Goal: Information Seeking & Learning: Learn about a topic

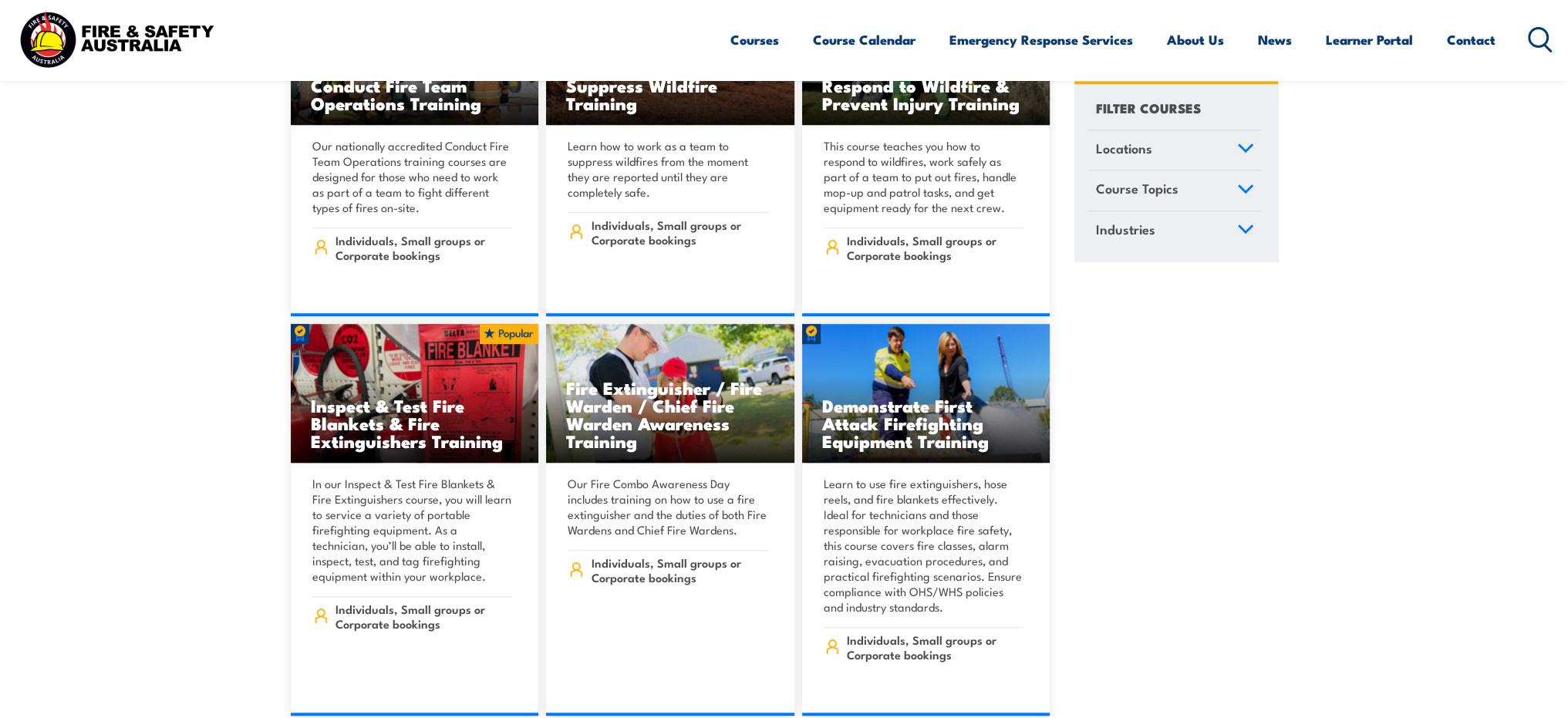
scroll to position [17356, 0]
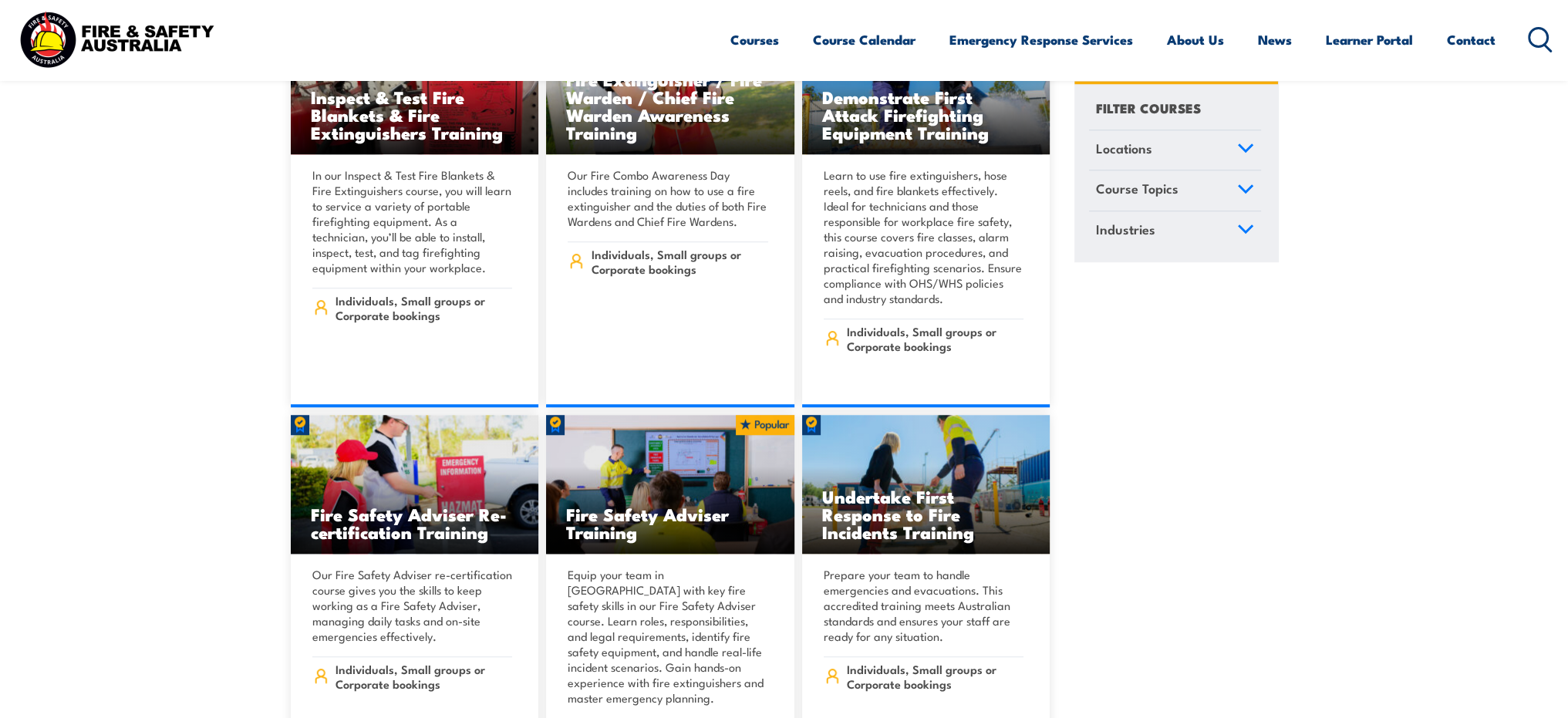
click at [1172, 185] on span "Course Topics" at bounding box center [1136, 188] width 83 height 20
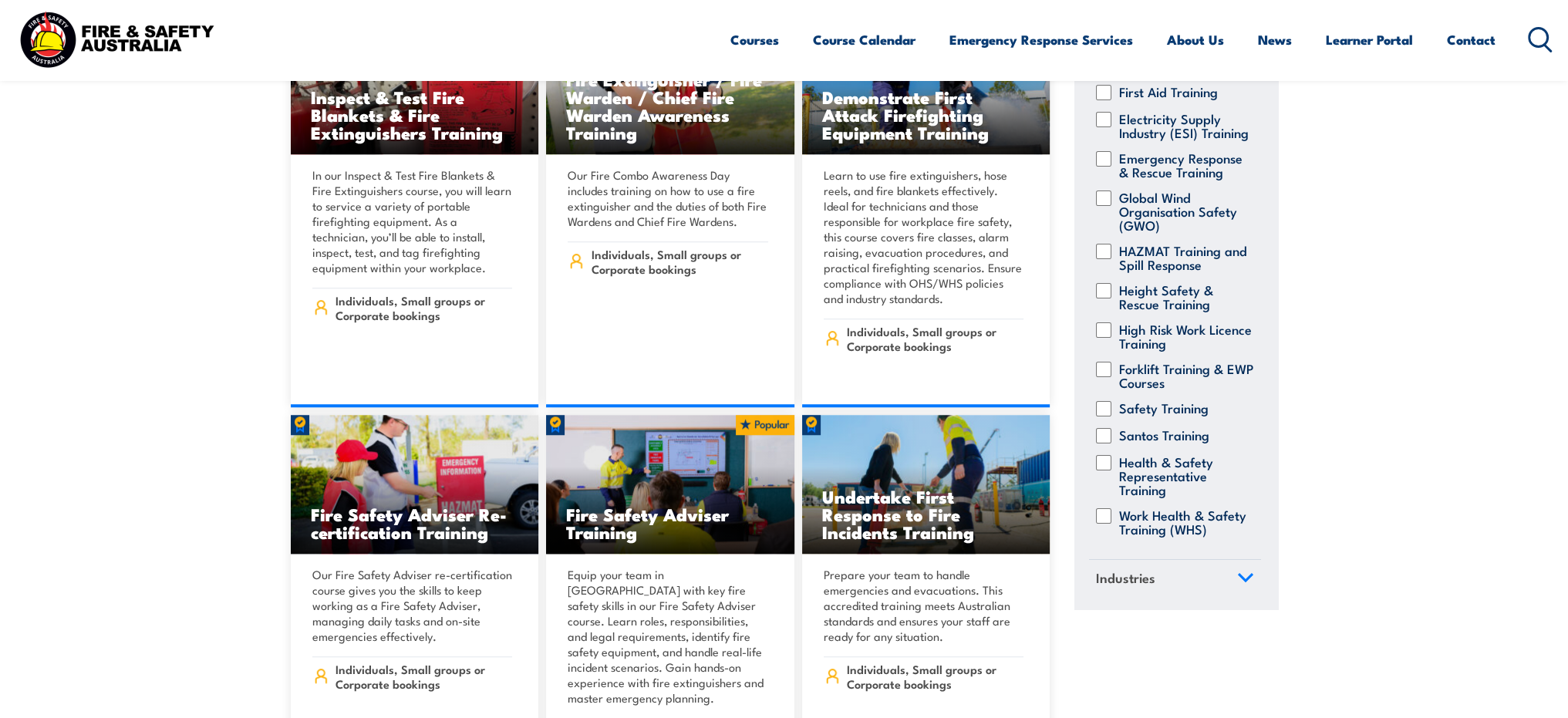
scroll to position [298, 0]
click at [1138, 595] on link "Industries" at bounding box center [1175, 579] width 172 height 40
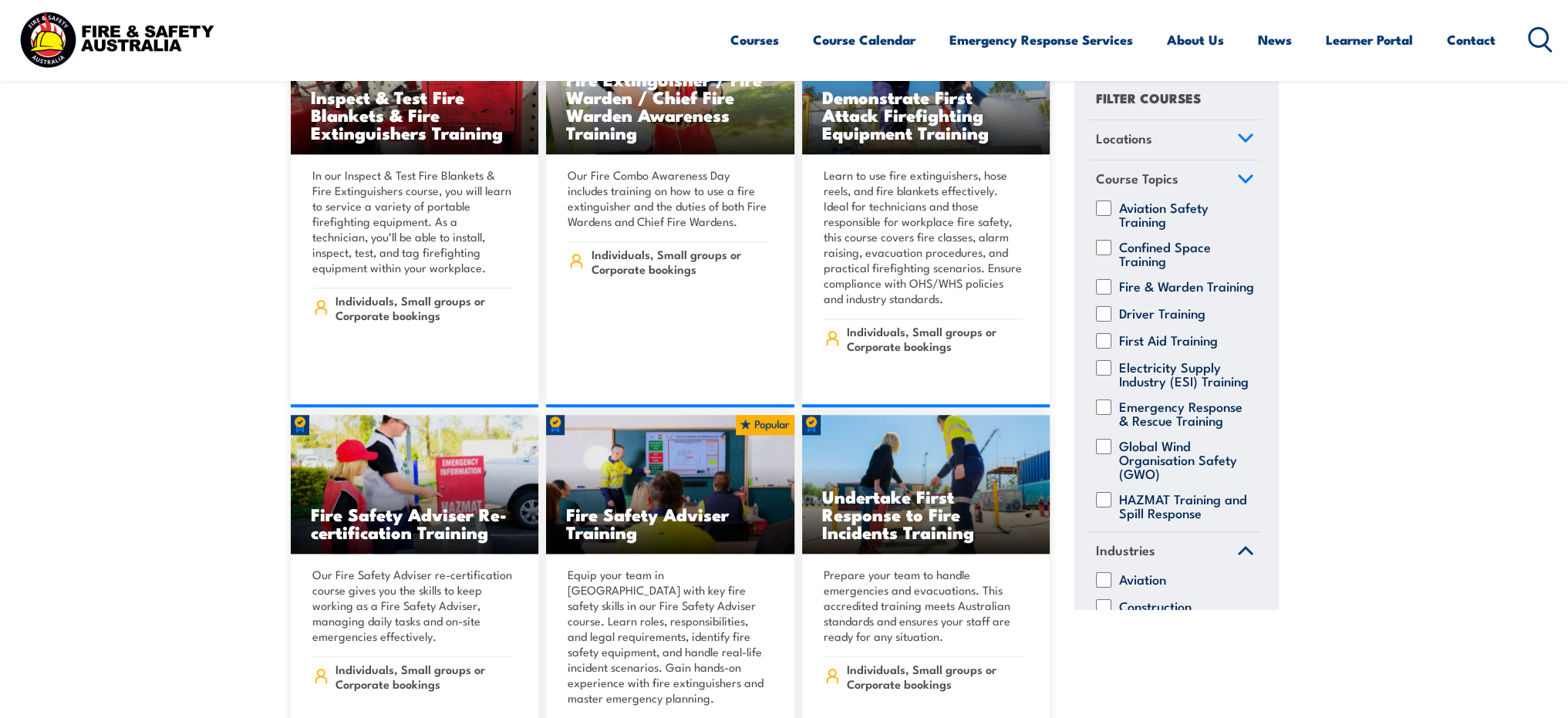
scroll to position [0, 0]
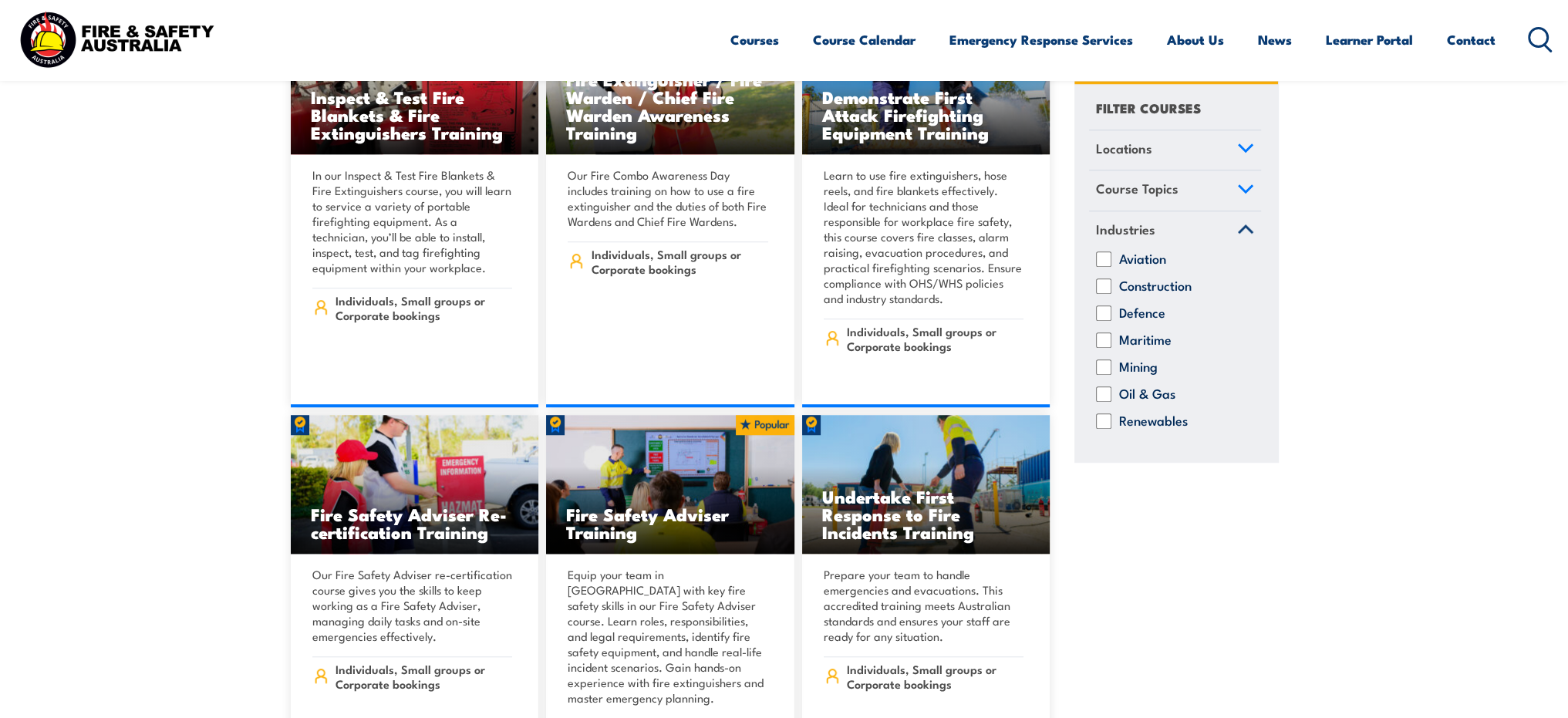
click at [1127, 364] on label "Mining" at bounding box center [1138, 367] width 38 height 15
click at [1111, 364] on input "Mining" at bounding box center [1102, 367] width 15 height 15
click at [1102, 366] on input "Mining" at bounding box center [1102, 367] width 15 height 15
checkbox input "false"
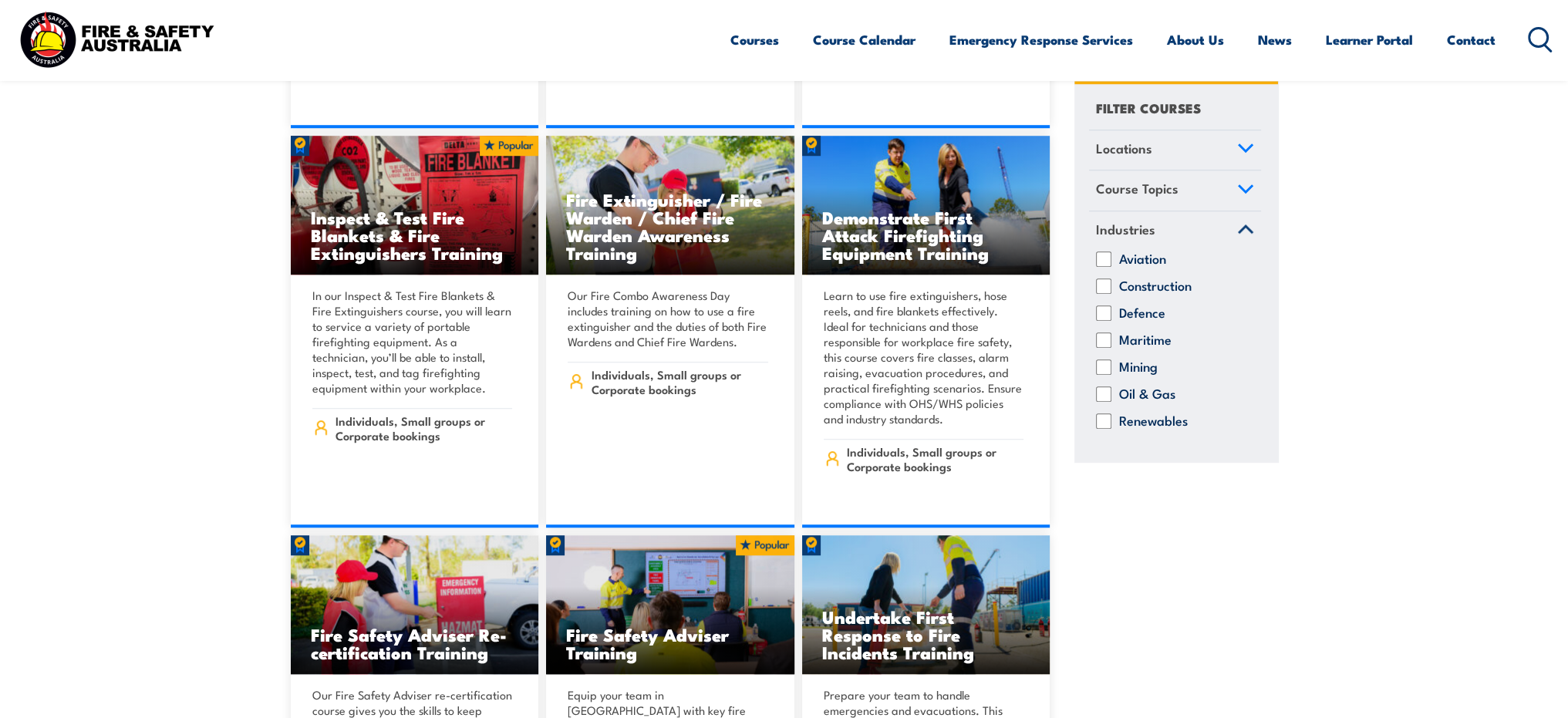
scroll to position [17047, 0]
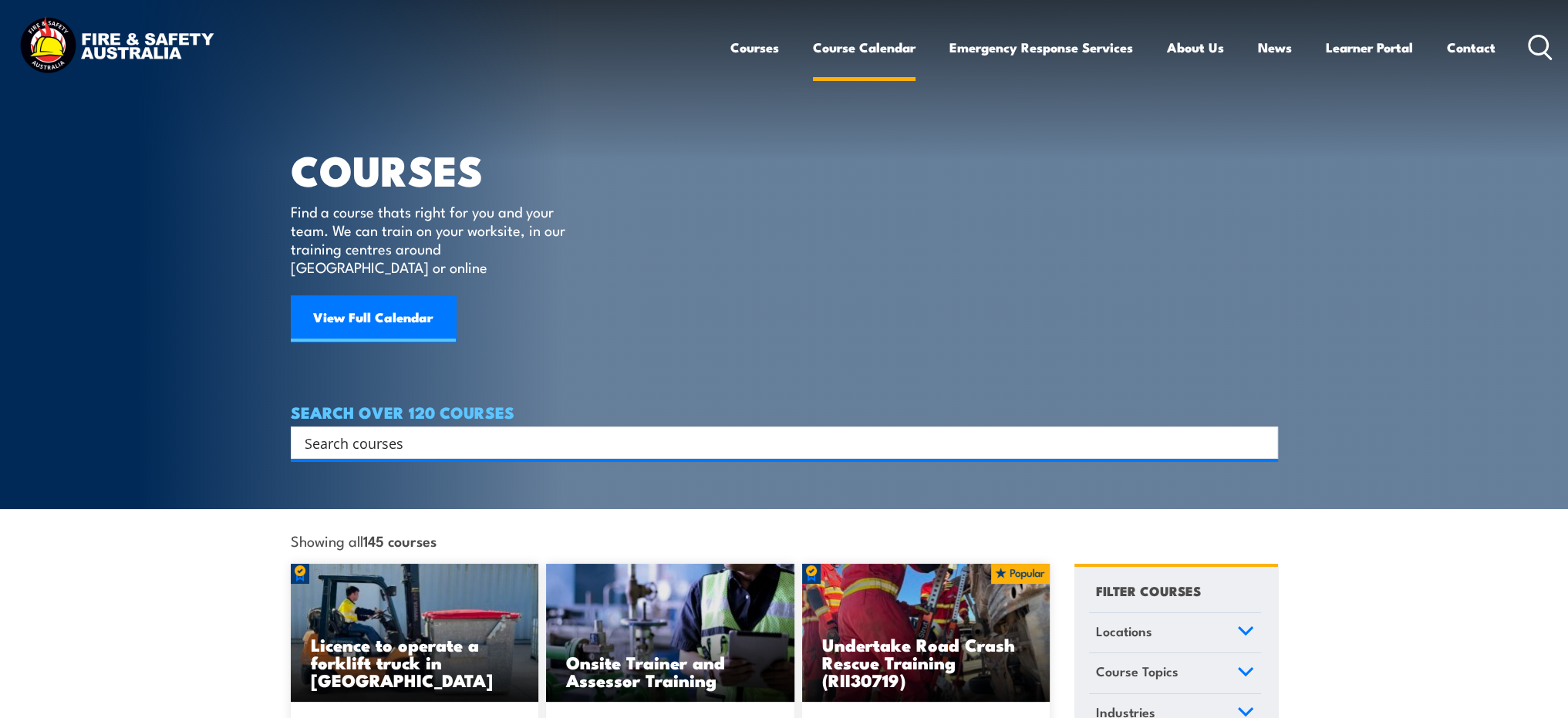
click at [872, 39] on link "Course Calendar" at bounding box center [864, 47] width 102 height 41
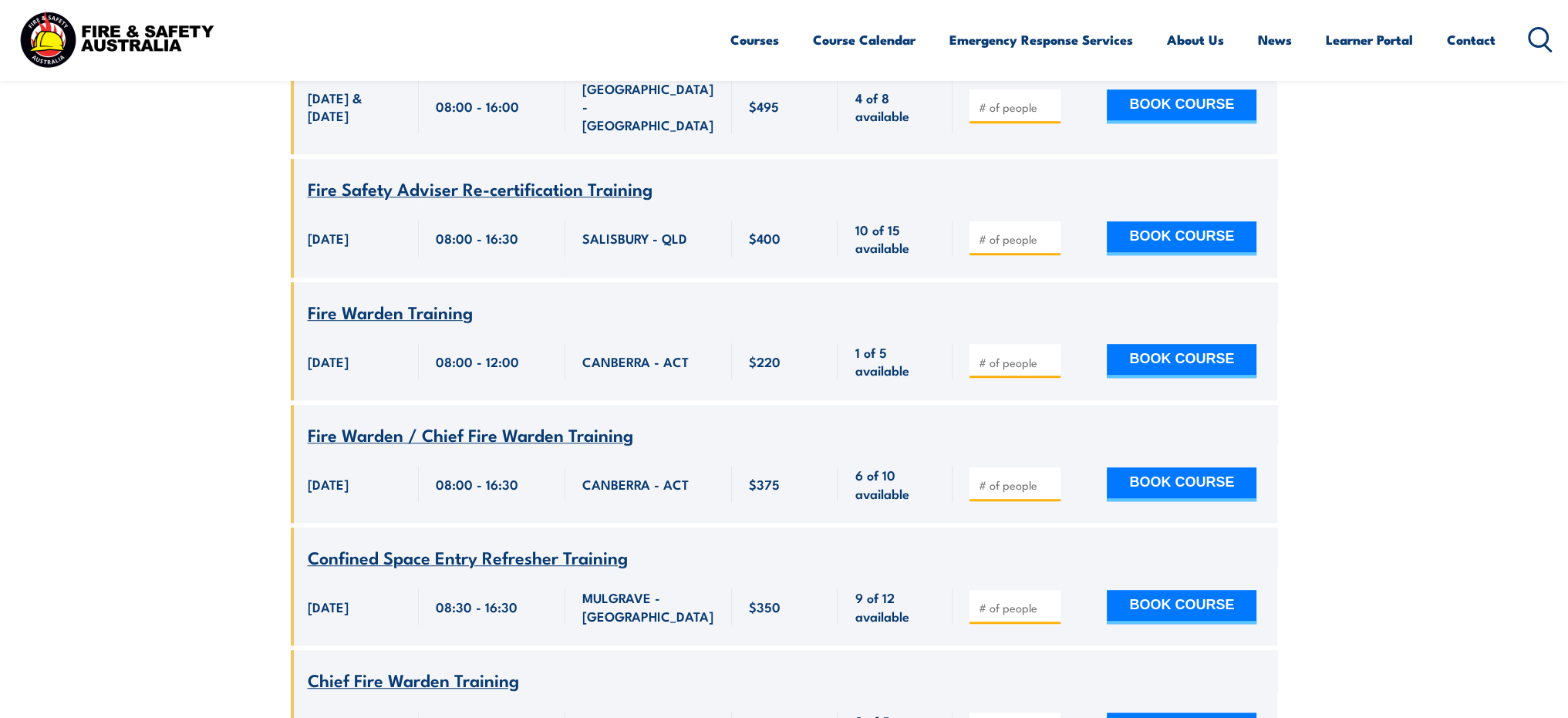
scroll to position [1157, 0]
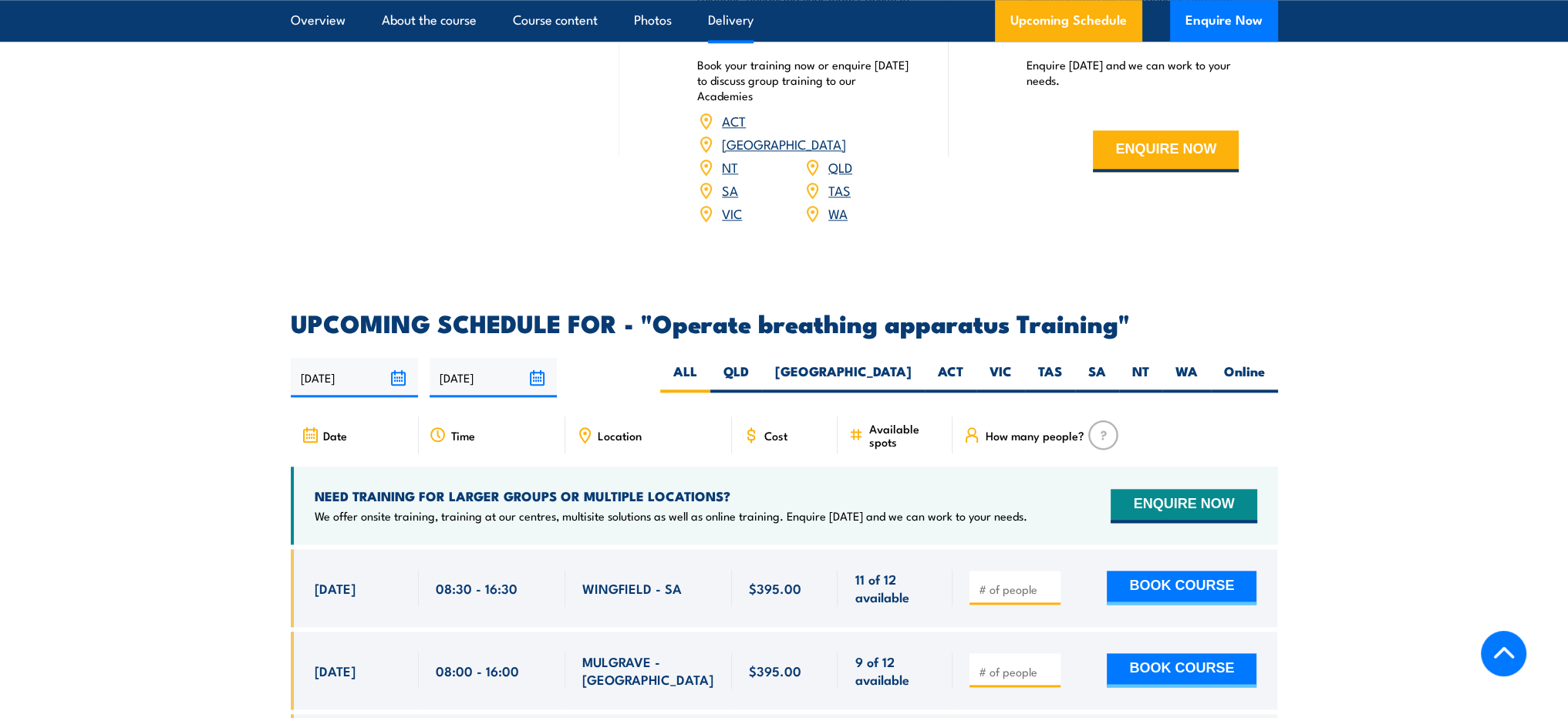
scroll to position [2159, 0]
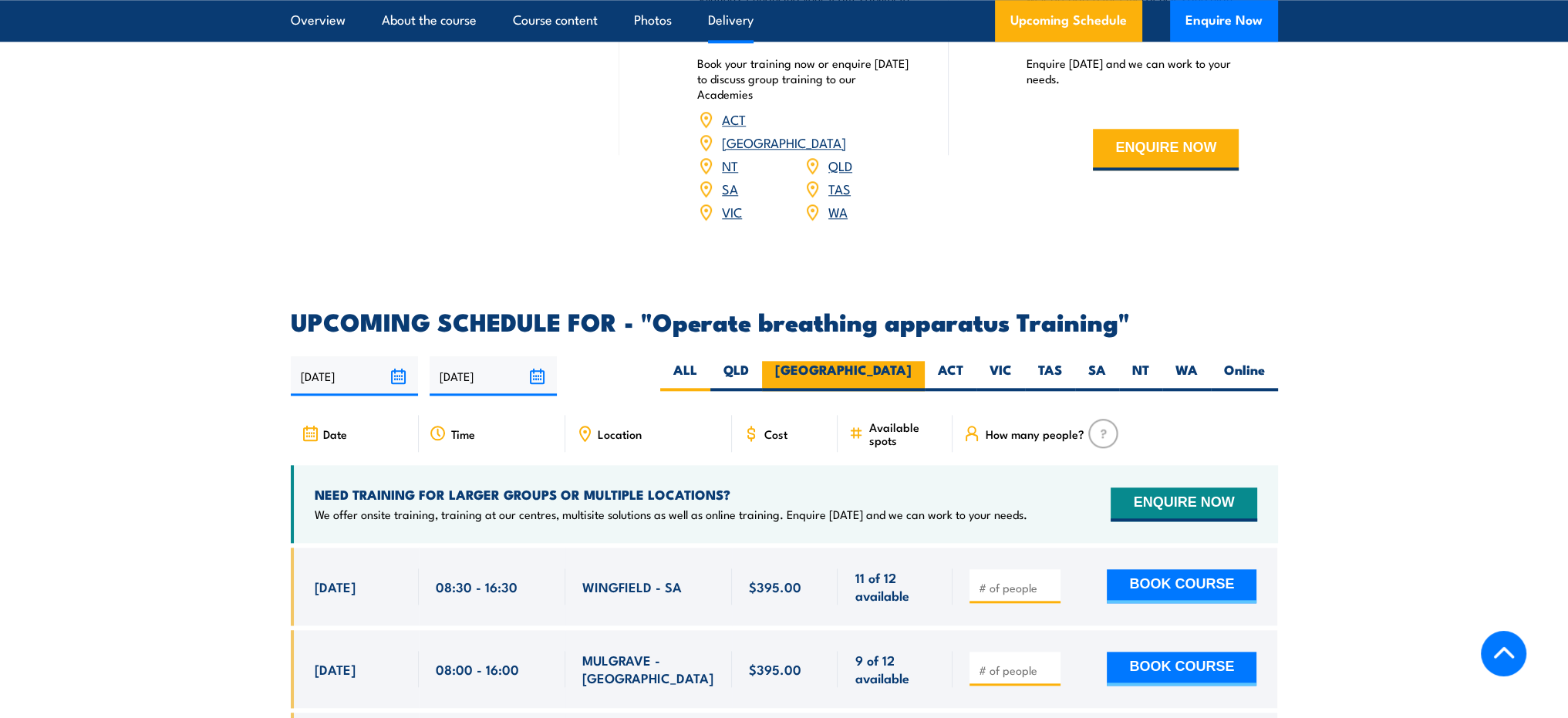
click at [895, 367] on label "[GEOGRAPHIC_DATA]" at bounding box center [843, 376] width 163 height 30
click at [911, 367] on input "[GEOGRAPHIC_DATA]" at bounding box center [916, 365] width 10 height 10
radio input "true"
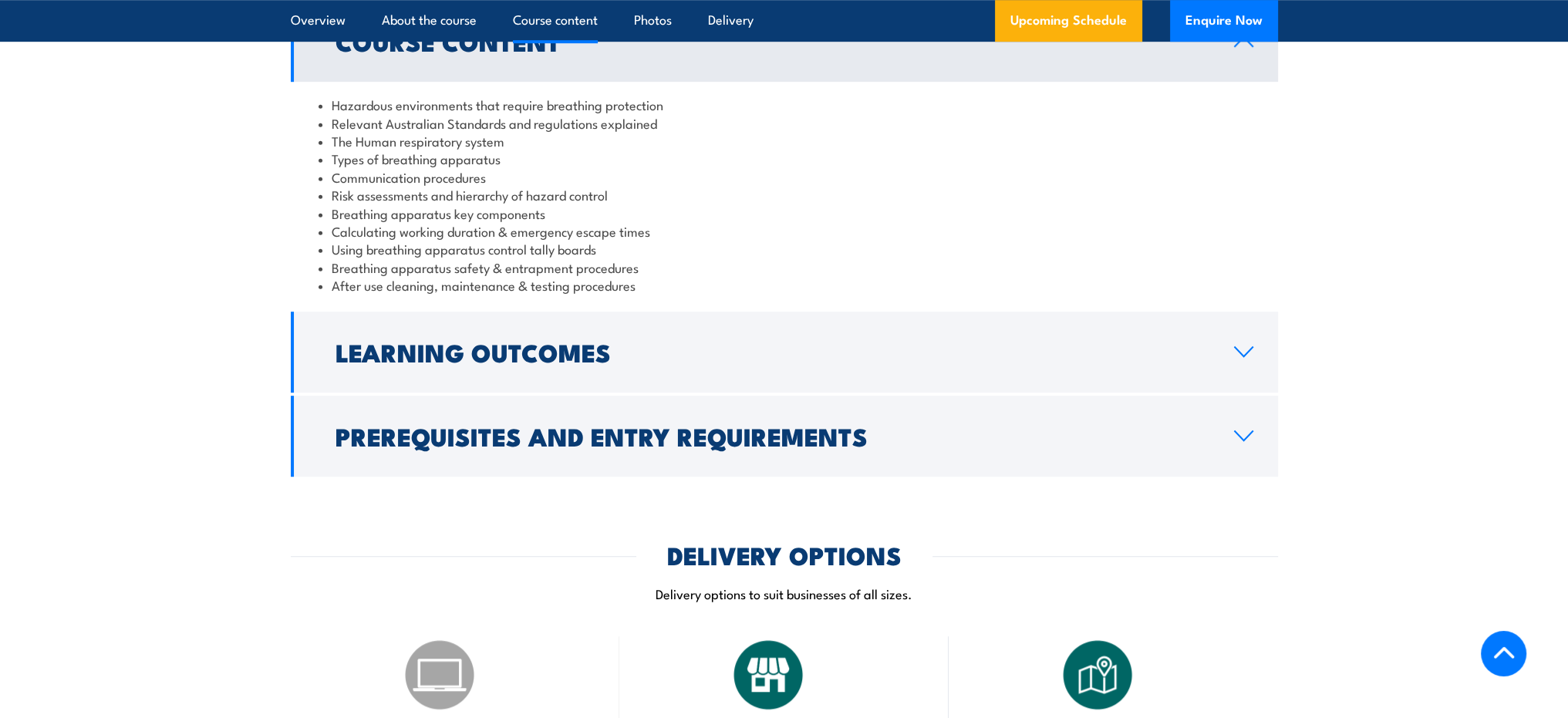
scroll to position [1305, 0]
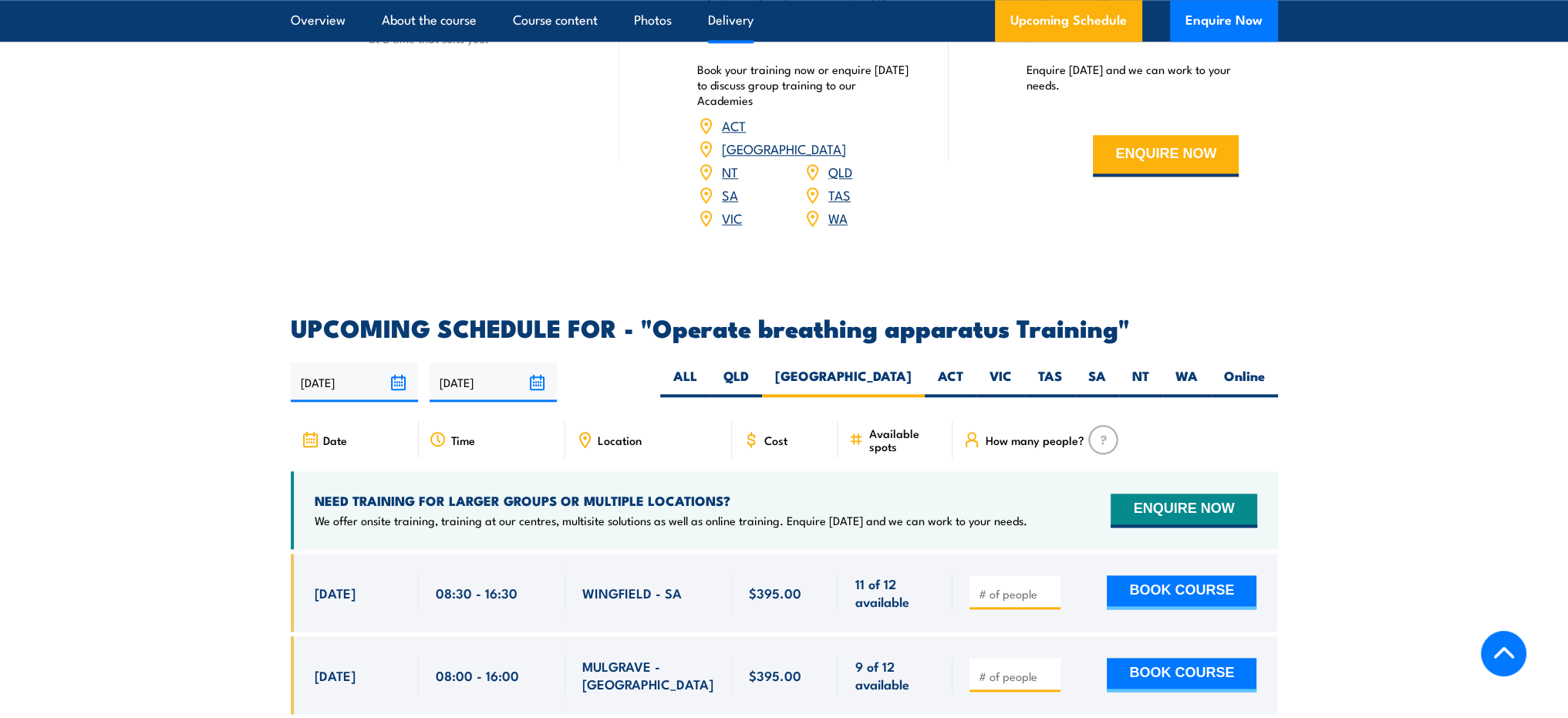
scroll to position [2159, 0]
